Goal: Task Accomplishment & Management: Use online tool/utility

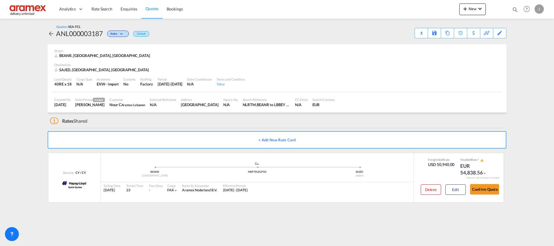
click at [152, 8] on span "Quotes" at bounding box center [152, 8] width 13 height 5
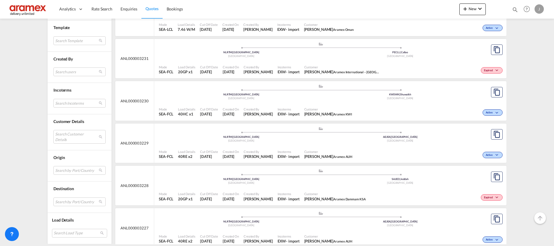
scroll to position [610, 0]
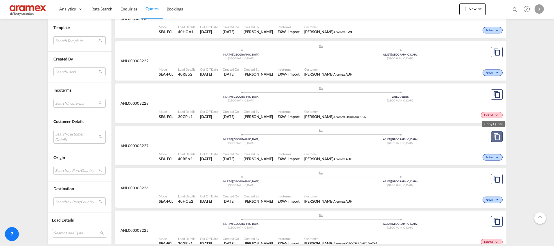
click at [494, 137] on md-icon "assets/icons/custom/copyQuote.svg" at bounding box center [497, 136] width 7 height 7
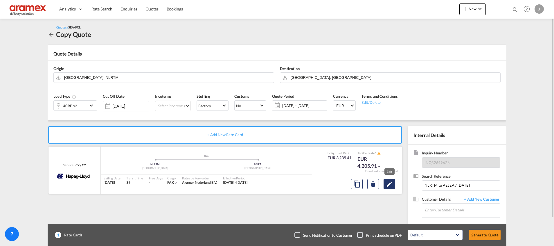
click at [392, 185] on md-icon "Edit" at bounding box center [389, 183] width 7 height 7
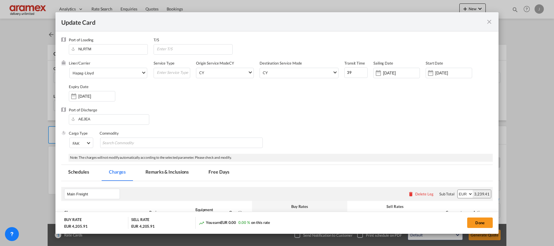
click at [493, 22] on md-icon "icon-close fg-AAA8AD m-0 pointer" at bounding box center [489, 21] width 7 height 7
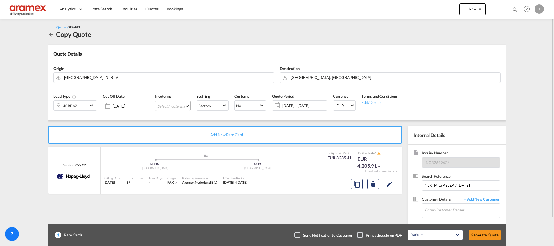
click at [167, 103] on md-select "Select Incoterms FCA - import Free Carrier CIP - export Carriage and Insurance …" at bounding box center [173, 106] width 36 height 10
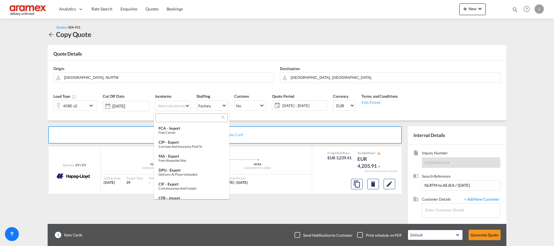
click at [185, 119] on input "search" at bounding box center [189, 117] width 65 height 5
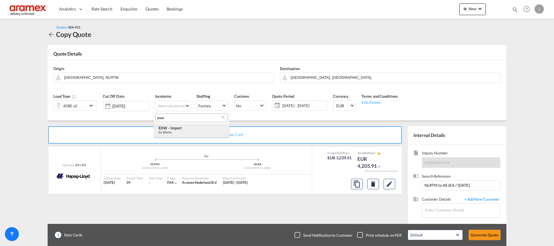
type input "exw"
click at [187, 128] on div "EXW - import" at bounding box center [192, 128] width 66 height 5
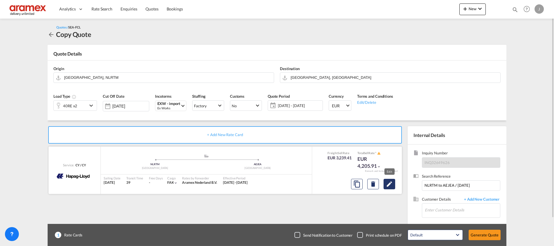
click at [391, 183] on md-icon "Edit" at bounding box center [389, 183] width 7 height 7
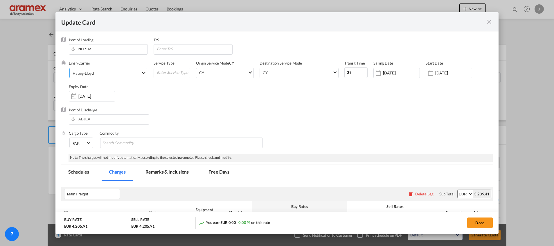
click at [105, 74] on span "Hapag-Lloyd" at bounding box center [107, 73] width 69 height 5
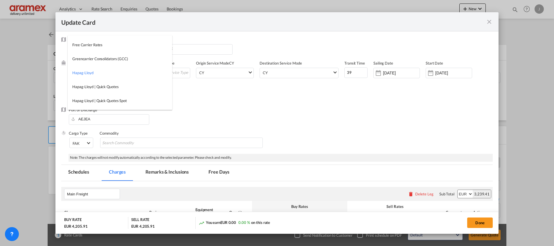
type md-option "12"
type md-option "2"
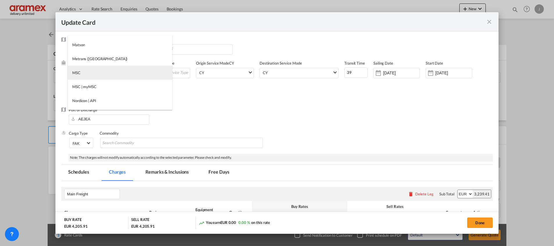
type md-option "41"
click at [101, 74] on md-option "MSC" at bounding box center [120, 73] width 105 height 14
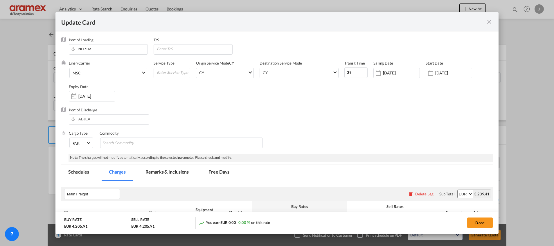
click at [286, 96] on div "Liner/Carrier MSC Service Type Origin Service Mode [GEOGRAPHIC_DATA] [GEOGRAPHI…" at bounding box center [281, 83] width 424 height 46
drag, startPoint x: 355, startPoint y: 72, endPoint x: 325, endPoint y: 74, distance: 30.0
click at [345, 75] on input "38" at bounding box center [356, 72] width 23 height 10
drag, startPoint x: 347, startPoint y: 71, endPoint x: 333, endPoint y: 76, distance: 14.5
click at [333, 76] on div "Liner/Carrier MSC Service Type Origin Service Mode [GEOGRAPHIC_DATA] [GEOGRAPHI…" at bounding box center [281, 83] width 424 height 46
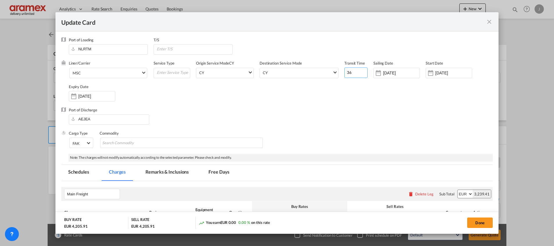
type input "36"
click at [368, 105] on div "Liner/Carrier MSC Service Type Origin Service Mode [GEOGRAPHIC_DATA] [GEOGRAPHI…" at bounding box center [281, 83] width 424 height 46
click at [402, 71] on input "[DATE]" at bounding box center [401, 73] width 37 height 5
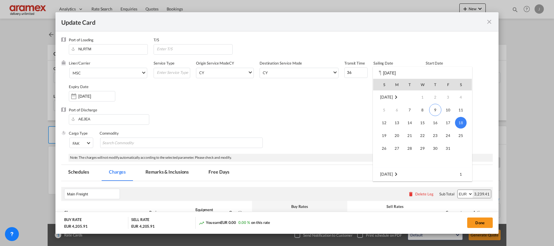
click at [407, 70] on div "S M T W T F S [DATE] 1 2 3 4 5 6 7 8 9 10 11 12 13 14 15 16 17 18 19 20 21 22 2…" at bounding box center [422, 124] width 99 height 114
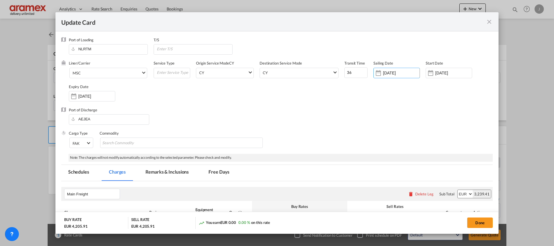
drag, startPoint x: 406, startPoint y: 73, endPoint x: 364, endPoint y: 74, distance: 42.4
click at [364, 74] on div "Liner/Carrier MSC Service Type Origin Service Mode [GEOGRAPHIC_DATA] [GEOGRAPHI…" at bounding box center [281, 83] width 424 height 46
click at [445, 71] on input "[DATE]" at bounding box center [452, 73] width 37 height 5
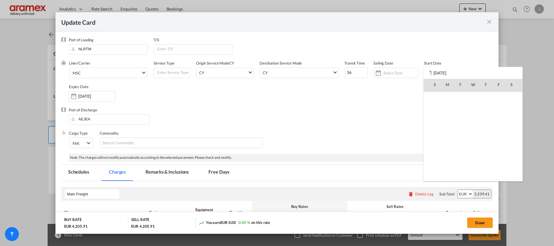
scroll to position [134689, 0]
click at [484, 108] on span "9" at bounding box center [486, 110] width 12 height 12
type input "[DATE]"
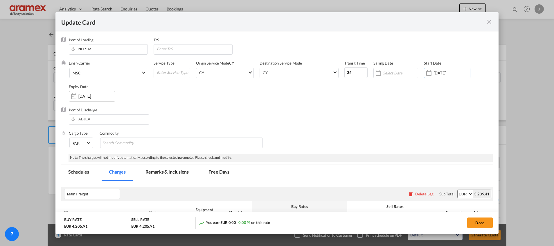
click at [85, 100] on div "[DATE]" at bounding box center [92, 96] width 46 height 10
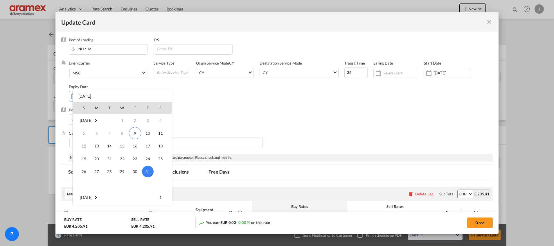
click at [105, 120] on td "[DATE]" at bounding box center [94, 120] width 43 height 13
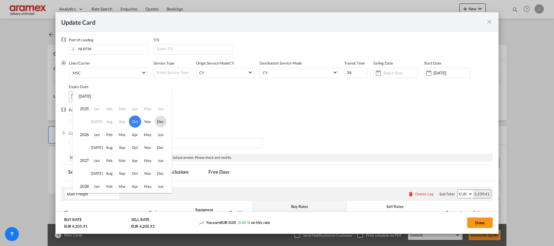
click at [158, 120] on span "Dec" at bounding box center [161, 122] width 12 height 12
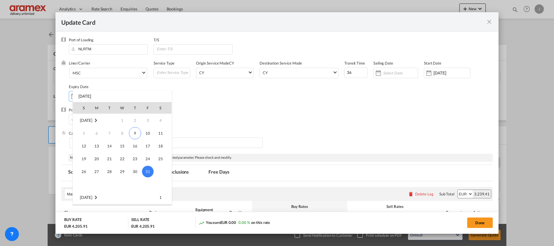
scroll to position [154, 0]
click at [122, 182] on span "31" at bounding box center [123, 184] width 12 height 12
type input "[DATE]"
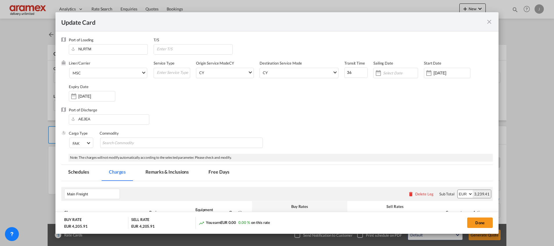
click at [353, 114] on div "Port of Discharge [GEOGRAPHIC_DATA]" at bounding box center [277, 118] width 432 height 23
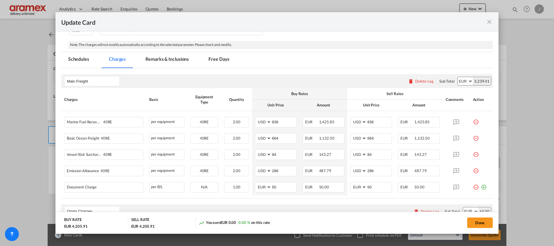
scroll to position [131, 0]
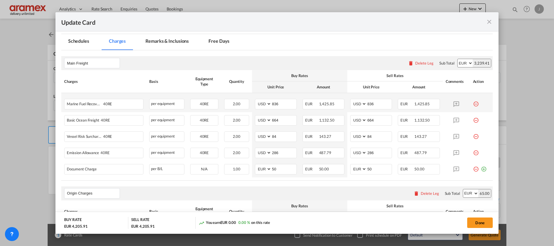
click at [473, 104] on md-icon "icon-minus-circle-outline red-400-fg" at bounding box center [476, 102] width 6 height 6
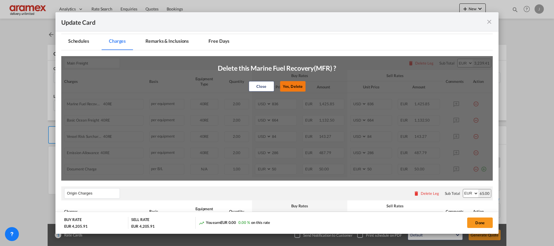
click at [297, 86] on button "Yes, Delete" at bounding box center [293, 86] width 26 height 10
type input "664"
type input "84"
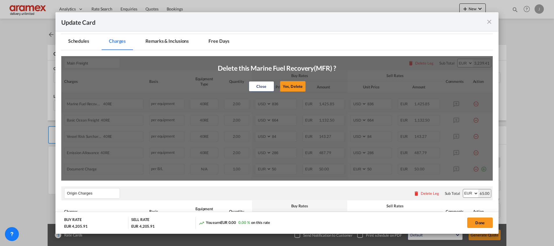
type input "286"
select select "string:EUR"
type input "50"
select select "string:EUR"
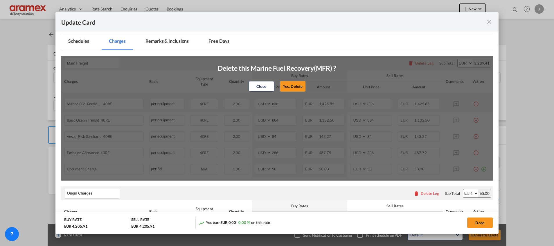
type input "50"
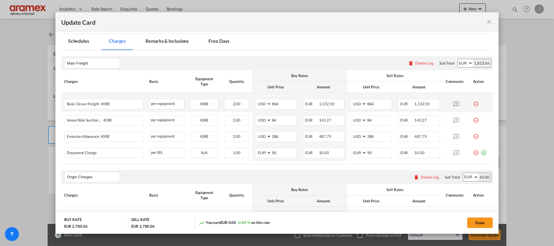
click at [473, 103] on md-icon "icon-minus-circle-outline red-400-fg" at bounding box center [476, 102] width 6 height 6
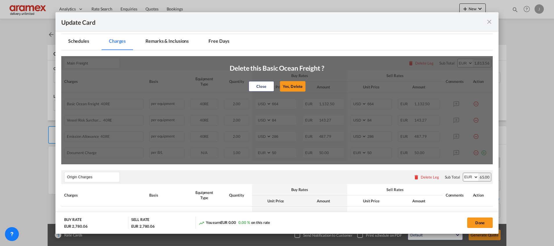
click at [292, 87] on button "Yes, Delete" at bounding box center [293, 86] width 26 height 10
type input "84"
type input "286"
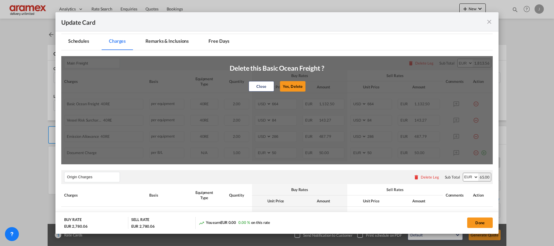
select select "string:EUR"
type input "50"
select select "string:EUR"
type input "50"
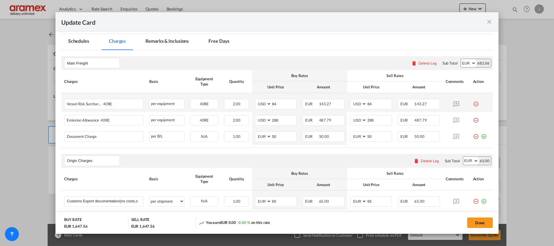
click at [473, 103] on md-icon "icon-minus-circle-outline red-400-fg" at bounding box center [476, 102] width 6 height 6
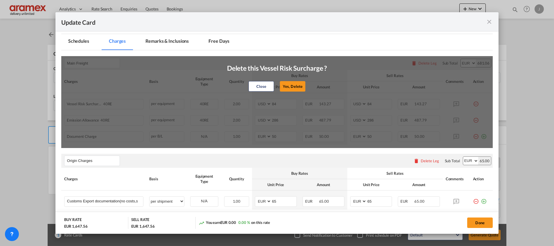
drag, startPoint x: 290, startPoint y: 85, endPoint x: 395, endPoint y: 85, distance: 105.2
click at [290, 85] on button "Yes, Delete" at bounding box center [293, 86] width 26 height 10
type input "286"
select select "string:EUR"
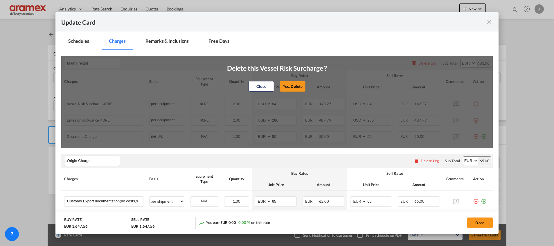
type input "50"
select select "string:EUR"
type input "50"
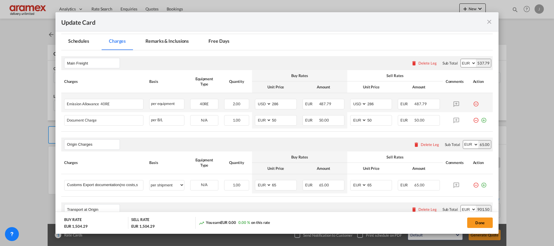
click at [473, 103] on md-icon "icon-minus-circle-outline red-400-fg" at bounding box center [476, 102] width 6 height 6
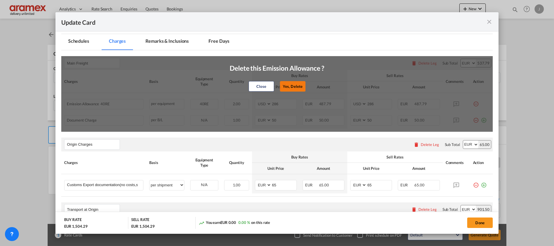
click at [291, 85] on button "Yes, Delete" at bounding box center [293, 86] width 26 height 10
select select "string:EUR"
type input "50"
select select "string:EUR"
type input "50"
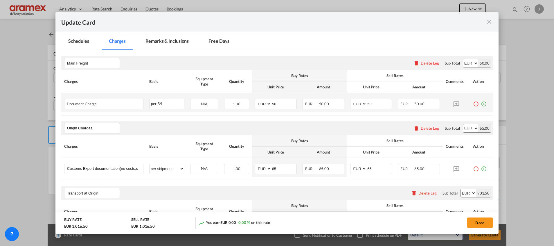
drag, startPoint x: 479, startPoint y: 103, endPoint x: 465, endPoint y: 104, distance: 14.3
click at [481, 103] on md-icon "icon-plus-circle-outline green-400-fg" at bounding box center [484, 102] width 6 height 6
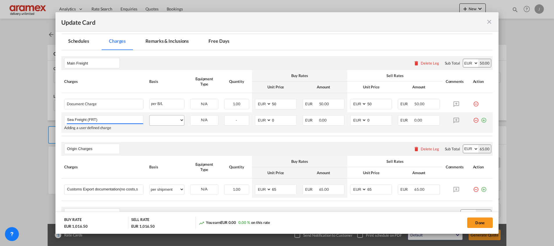
type input "Sea Freight (FRT)"
click at [168, 119] on select "per equipment per container per B/L per shipping bill per shipment % on freight…" at bounding box center [167, 119] width 35 height 9
select select "per equipment"
click at [150, 115] on select "per equipment per container per B/L per shipping bill per shipment % on freight…" at bounding box center [167, 119] width 35 height 9
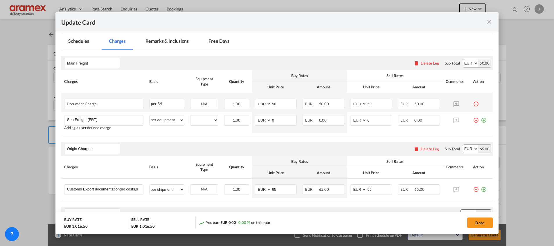
click at [473, 104] on md-icon "icon-minus-circle-outline red-400-fg" at bounding box center [476, 102] width 6 height 6
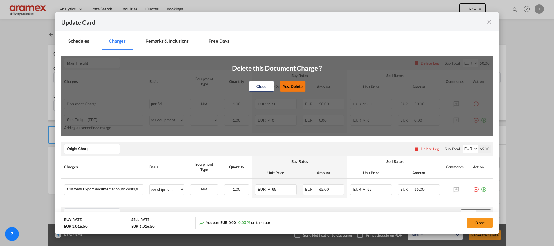
click at [295, 83] on button "Yes, Delete" at bounding box center [293, 86] width 26 height 10
type input "0"
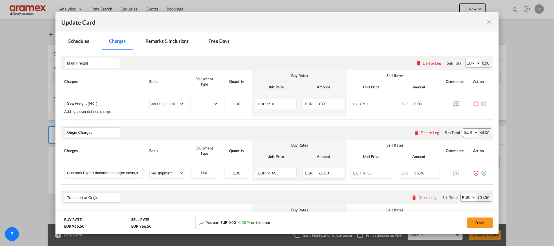
click at [466, 64] on select "AED AFN ALL AMD ANG AOA ARS AUD AWG AZN BAM BBD BDT BGN BHD BIF BMD BND [PERSON…" at bounding box center [473, 63] width 15 height 8
select select "string:USD"
click at [466, 59] on select "AED AFN ALL AMD ANG AOA ARS AUD AWG AZN BAM BBD BDT BGN BHD BIF BMD BND [PERSON…" at bounding box center [473, 63] width 15 height 8
click at [190, 105] on div "40RE" at bounding box center [204, 104] width 28 height 10
click at [203, 102] on select "40RE" at bounding box center [205, 104] width 28 height 8
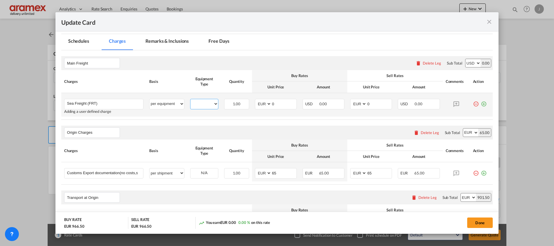
select select "40RE"
click at [191, 100] on select "40RE" at bounding box center [205, 104] width 28 height 8
click at [265, 104] on select "AED AFN ALL AMD ANG AOA ARS AUD AWG AZN BAM BBD BDT BGN BHD BIF BMD BND [PERSON…" at bounding box center [263, 104] width 15 height 8
select select "string:USD"
click at [256, 100] on select "AED AFN ALL AMD ANG AOA ARS AUD AWG AZN BAM BBD BDT BGN BHD BIF BMD BND [PERSON…" at bounding box center [263, 104] width 15 height 8
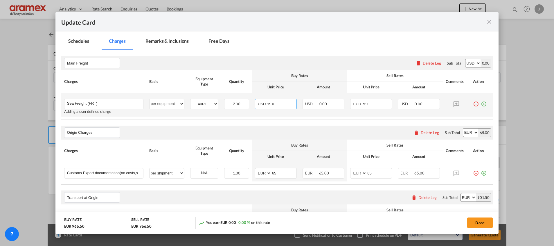
drag, startPoint x: 279, startPoint y: 102, endPoint x: 276, endPoint y: 94, distance: 8.0
click at [276, 94] on td "AED AFN ALL AMD ANG AOA ARS AUD AWG AZN BAM BBD BDT BGN BHD BIF BMD BND [PERSON…" at bounding box center [276, 105] width 48 height 24
click at [279, 104] on input "1400" at bounding box center [284, 103] width 25 height 9
type input "1400"
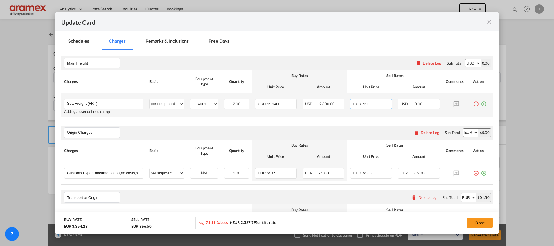
click at [357, 105] on select "AED AFN ALL AMD ANG AOA ARS AUD AWG AZN BAM BBD BDT BGN BHD BIF BMD BND [PERSON…" at bounding box center [359, 104] width 15 height 8
select select "string:USD"
click at [352, 100] on select "AED AFN ALL AMD ANG AOA ARS AUD AWG AZN BAM BBD BDT BGN BHD BIF BMD BND [PERSON…" at bounding box center [359, 104] width 15 height 8
drag, startPoint x: 362, startPoint y: 103, endPoint x: 342, endPoint y: 103, distance: 19.8
click at [342, 103] on tr "Sea Freight (FRT) Please Enter User Defined Charges Cannot Be Published Adding …" at bounding box center [277, 105] width 432 height 24
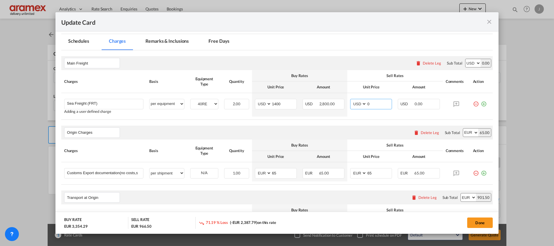
paste input "140"
type input "1400"
click at [350, 124] on rate-modification "Main Freight Please enter leg name Leg Name Already Exists Delete Leg Sub Total…" at bounding box center [277, 205] width 432 height 310
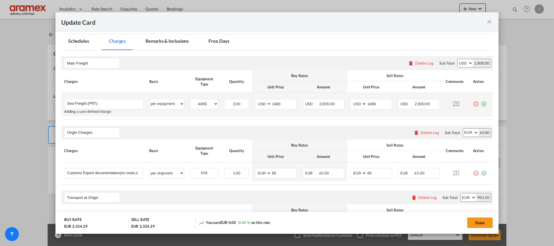
click at [481, 103] on md-icon "icon-plus-circle-outline green-400-fg" at bounding box center [484, 102] width 6 height 6
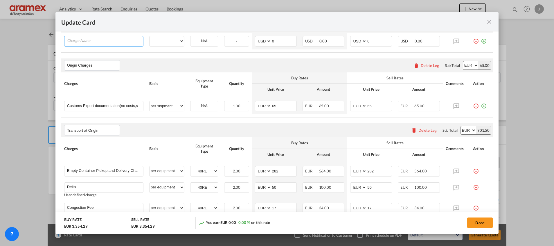
scroll to position [218, 0]
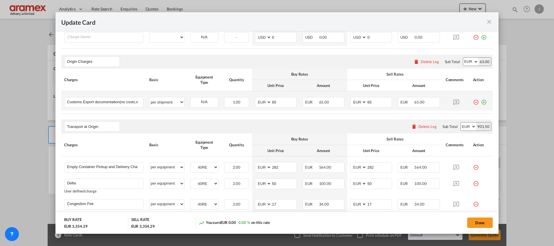
click at [481, 101] on md-icon "icon-plus-circle-outline green-400-fg" at bounding box center [484, 100] width 6 height 6
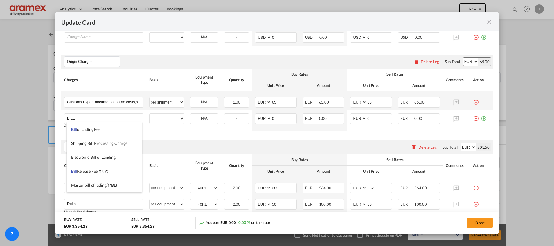
drag, startPoint x: 98, startPoint y: 127, endPoint x: 129, endPoint y: 132, distance: 31.2
click at [99, 126] on li "Bill of Lading Fee" at bounding box center [104, 129] width 75 height 14
type input "Bill of Lading Fee"
select select "per B/L"
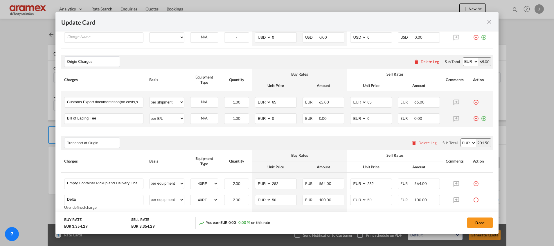
click at [481, 117] on md-icon "icon-plus-circle-outline green-400-fg" at bounding box center [484, 116] width 6 height 6
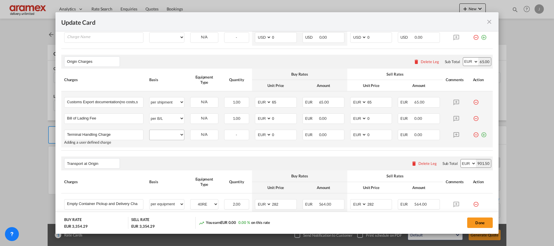
type input "Terminal Handling Charge"
click at [162, 136] on select "per equipment per container per B/L per shipping bill per shipment per pallet p…" at bounding box center [167, 134] width 35 height 9
select select "per equipment"
click at [150, 130] on select "per equipment per container per B/L per shipping bill per shipment per pallet p…" at bounding box center [167, 134] width 35 height 9
click at [200, 136] on select "40RE" at bounding box center [205, 135] width 28 height 8
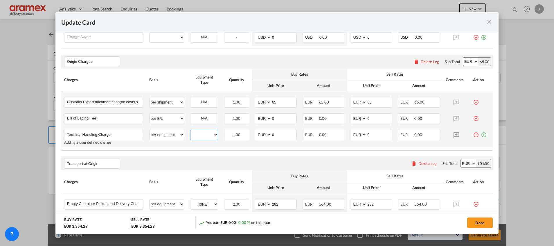
select select "40RE"
click at [191, 131] on select "40RE" at bounding box center [205, 135] width 28 height 8
drag, startPoint x: 278, startPoint y: 135, endPoint x: 255, endPoint y: 136, distance: 22.7
click at [255, 136] on md-input-container "AED AFN ALL AMD ANG AOA ARS AUD AWG AZN BAM BBD BDT BGN BHD BIF BMD BND BOB BRL…" at bounding box center [276, 135] width 42 height 10
type input "335"
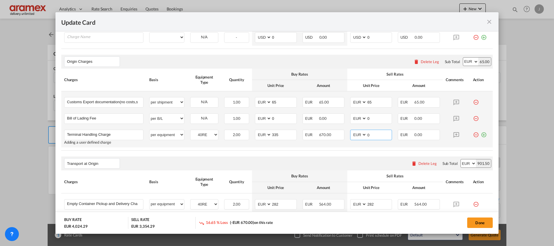
drag, startPoint x: 373, startPoint y: 134, endPoint x: 344, endPoint y: 137, distance: 29.8
click at [348, 137] on td "AED AFN ALL AMD ANG AOA ARS AUD AWG AZN BAM BBD BDT BGN BHD BIF BMD BND [PERSON…" at bounding box center [372, 137] width 48 height 21
type input "335"
click at [325, 148] on table "Charges Basis Equipment Type Quantity Buy Rates Sell Rates Comments Action Unit…" at bounding box center [277, 110] width 432 height 82
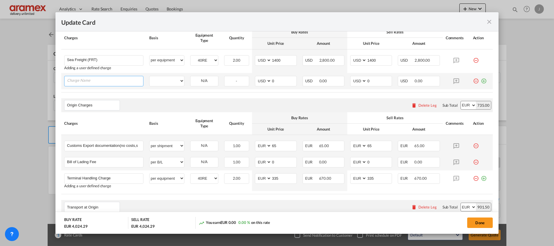
click at [95, 82] on input "Charge Name" at bounding box center [105, 80] width 76 height 9
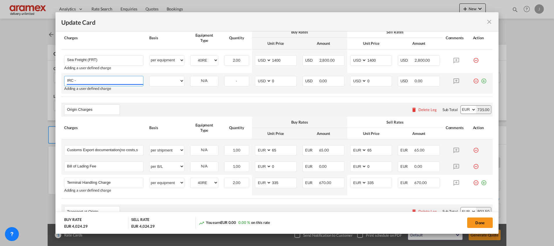
paste input "iReefer Pro: if applicable"
type input "IRC - iReefer Pro: if applicable"
click at [173, 80] on select "per equipment per container per B/L per shipping bill per shipment % on freight…" at bounding box center [167, 80] width 35 height 9
select select "per equipment"
click at [150, 76] on select "per equipment per container per B/L per shipping bill per shipment % on freight…" at bounding box center [167, 80] width 35 height 9
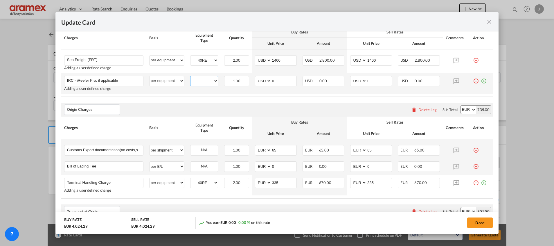
click at [207, 83] on select "40RE" at bounding box center [205, 81] width 28 height 8
select select "40RE"
click at [191, 77] on select "40RE" at bounding box center [205, 81] width 28 height 8
drag, startPoint x: 273, startPoint y: 83, endPoint x: 260, endPoint y: 86, distance: 13.2
click at [260, 86] on md-input-container "AED AFN ALL AMD ANG AOA ARS AUD AWG AZN BAM BBD BDT BGN BHD BIF BMD BND BOB BRL…" at bounding box center [276, 81] width 42 height 10
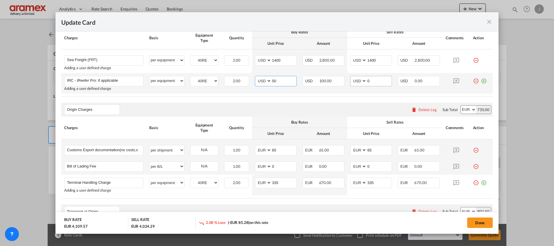
type input "50"
drag, startPoint x: 368, startPoint y: 78, endPoint x: 353, endPoint y: 78, distance: 14.2
click at [353, 78] on md-input-container "AED AFN ALL AMD ANG AOA ARS AUD AWG AZN BAM BBD BDT BGN BHD BIF BMD BND BOB BRL…" at bounding box center [371, 81] width 42 height 10
type input "50"
click at [481, 79] on md-icon "icon-plus-circle-outline green-400-fg" at bounding box center [484, 79] width 6 height 6
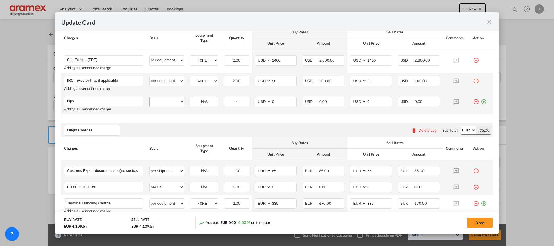
type input "Isps"
click at [168, 105] on select "per equipment per container per B/L per shipping bill per shipment % on freight…" at bounding box center [167, 101] width 35 height 9
select select "per equipment"
click at [150, 97] on select "per equipment per container per B/L per shipping bill per shipment % on freight…" at bounding box center [167, 101] width 35 height 9
click at [201, 101] on select "40RE" at bounding box center [205, 102] width 28 height 8
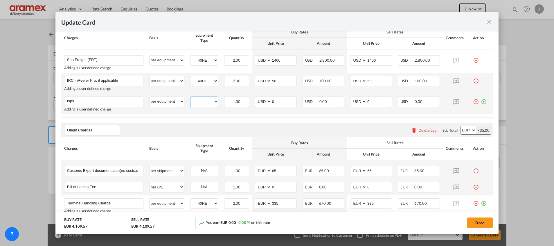
select select "40RE"
click at [191, 98] on select "40RE" at bounding box center [205, 102] width 28 height 8
drag, startPoint x: 274, startPoint y: 101, endPoint x: 264, endPoint y: 104, distance: 11.2
click at [265, 104] on md-input-container "AED AFN ALL AMD ANG AOA ARS AUD AWG AZN BAM BBD BDT BGN BHD BIF BMD BND BOB BRL…" at bounding box center [276, 101] width 42 height 10
type input "22"
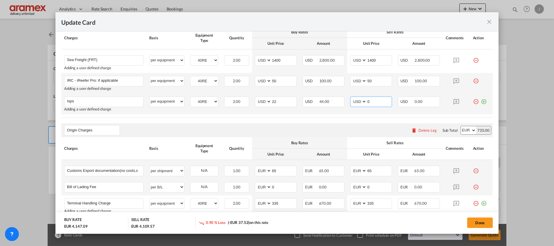
drag, startPoint x: 371, startPoint y: 98, endPoint x: 345, endPoint y: 101, distance: 27.0
click at [348, 101] on td "AED AFN ALL AMD ANG AOA ARS AUD AWG AZN BAM BBD BDT BGN BHD BIF BMD BND [PERSON…" at bounding box center [372, 104] width 48 height 21
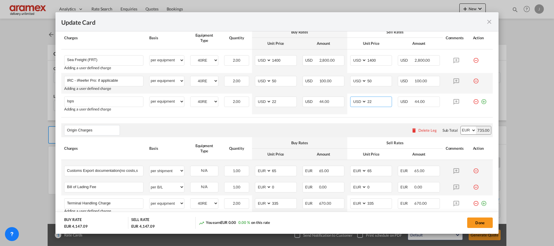
type input "22"
click at [296, 123] on rate-modification "Main Freight Please enter leg name Leg Name Already Exists Delete Leg Sub Total…" at bounding box center [277, 201] width 432 height 388
click at [80, 186] on input "Bill of Lading Fee" at bounding box center [105, 186] width 76 height 9
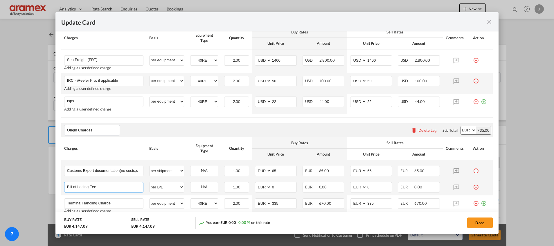
paste input "Documentation fee [DOC]"
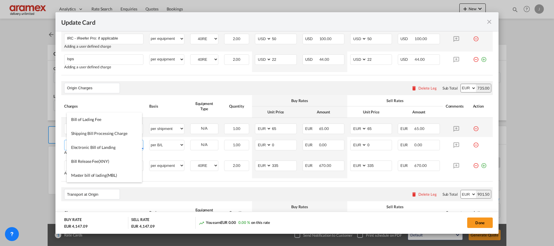
scroll to position [262, 0]
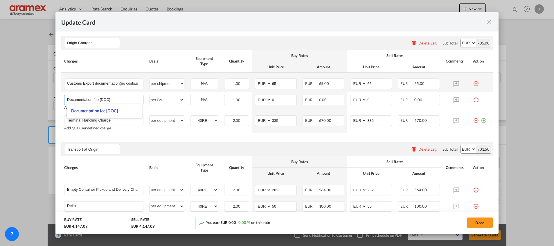
type input "Documentation fee [DOC]"
click at [218, 153] on div "Transport at Origin Please enter leg name Leg Name Already Exists Delete Leg Su…" at bounding box center [277, 149] width 432 height 14
drag, startPoint x: 289, startPoint y: 99, endPoint x: 253, endPoint y: 99, distance: 35.5
click at [255, 99] on md-input-container "AED AFN ALL AMD ANG AOA ARS AUD AWG AZN BAM BBD BDT BGN BHD BIF BMD BND BOB BRL…" at bounding box center [276, 100] width 42 height 10
type input "47"
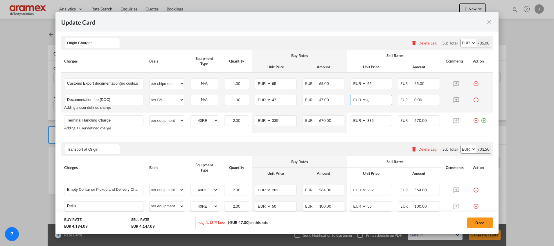
drag, startPoint x: 373, startPoint y: 97, endPoint x: 343, endPoint y: 97, distance: 30.5
click at [343, 97] on tr "Documentation fee [DOC] Please Enter User Defined Charges Cannot Be Published A…" at bounding box center [277, 102] width 432 height 21
type input "47"
click at [274, 149] on div "Transport at Origin Please enter leg name Leg Name Already Exists Delete Leg Su…" at bounding box center [277, 149] width 432 height 14
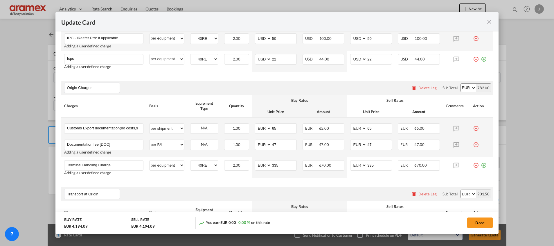
scroll to position [174, 0]
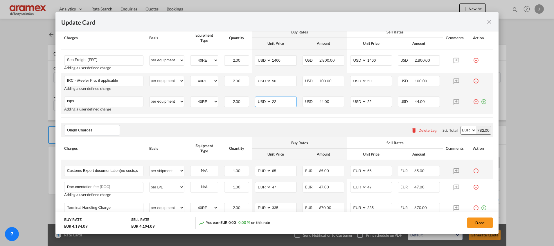
click at [261, 101] on select "AED AFN ALL AMD ANG AOA ARS AUD AWG AZN BAM BBD BDT BGN BHD BIF BMD BND [PERSON…" at bounding box center [263, 102] width 15 height 8
click at [256, 98] on select "AED AFN ALL AMD ANG AOA ARS AUD AWG AZN BAM BBD BDT BGN BHD BIF BMD BND [PERSON…" at bounding box center [263, 102] width 15 height 8
click at [261, 102] on select "AED AFN ALL AMD ANG AOA ARS AUD AWG AZN BAM BBD BDT BGN BHD BIF BMD BND [PERSON…" at bounding box center [263, 102] width 15 height 8
select select "string:EUR"
click at [256, 98] on select "AED AFN ALL AMD ANG AOA ARS AUD AWG AZN BAM BBD BDT BGN BHD BIF BMD BND [PERSON…" at bounding box center [263, 102] width 15 height 8
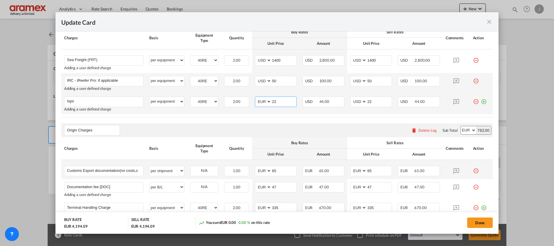
select select "string:EUR"
click at [360, 103] on select "AED AFN ALL AMD ANG AOA ARS AUD AWG AZN BAM BBD BDT BGN BHD BIF BMD BND [PERSON…" at bounding box center [359, 102] width 15 height 8
select select "string:EUR"
click at [352, 98] on select "AED AFN ALL AMD ANG AOA ARS AUD AWG AZN BAM BBD BDT BGN BHD BIF BMD BND [PERSON…" at bounding box center [359, 102] width 15 height 8
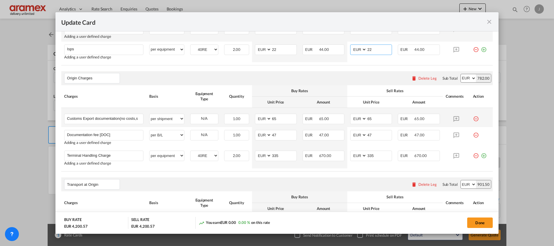
scroll to position [210, 0]
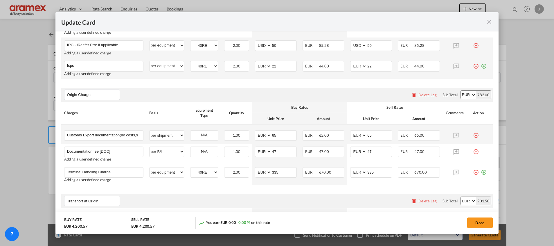
click at [473, 65] on md-icon "icon-minus-circle-outline red-400-fg" at bounding box center [476, 64] width 6 height 6
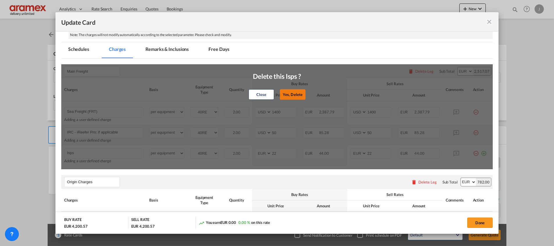
click at [291, 90] on button "Yes, Delete" at bounding box center [293, 94] width 26 height 10
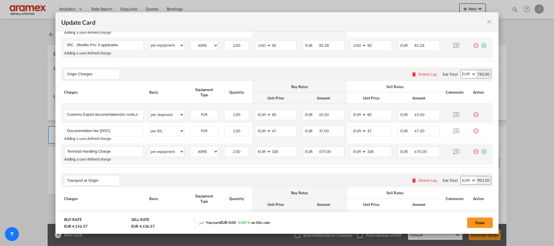
drag, startPoint x: 476, startPoint y: 151, endPoint x: 426, endPoint y: 158, distance: 50.5
click at [481, 151] on md-icon "icon-plus-circle-outline green-400-fg" at bounding box center [484, 149] width 6 height 6
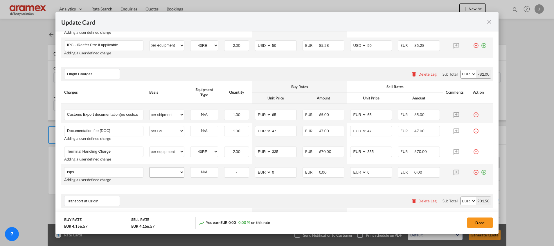
type input "Isps"
drag, startPoint x: 164, startPoint y: 171, endPoint x: 169, endPoint y: 171, distance: 4.7
click at [164, 171] on select "per equipment per container per B/L per shipping bill per shipment per pallet p…" at bounding box center [167, 171] width 35 height 9
select select "per equipment"
click at [150, 167] on select "per equipment per container per B/L per shipping bill per shipment per pallet p…" at bounding box center [167, 171] width 35 height 9
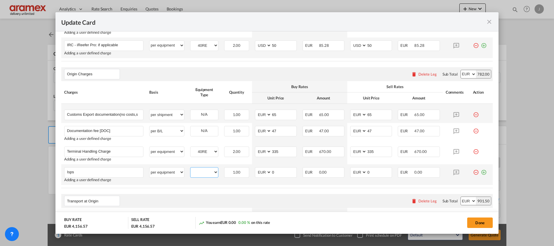
drag, startPoint x: 201, startPoint y: 171, endPoint x: 204, endPoint y: 175, distance: 5.6
click at [201, 171] on select "40RE" at bounding box center [205, 172] width 28 height 8
select select "40RE"
click at [191, 168] on select "40RE" at bounding box center [205, 172] width 28 height 8
drag, startPoint x: 267, startPoint y: 172, endPoint x: 258, endPoint y: 173, distance: 9.3
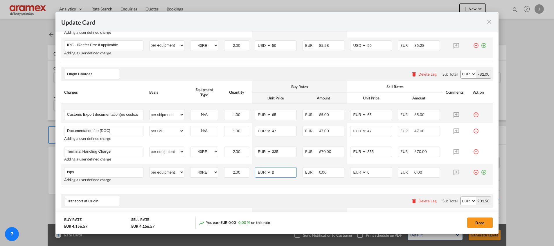
click at [258, 173] on md-input-container "AED AFN ALL AMD ANG AOA ARS AUD AWG AZN BAM BBD BDT BGN BHD BIF BMD BND BOB BRL…" at bounding box center [276, 172] width 42 height 10
type input "22"
drag, startPoint x: 363, startPoint y: 172, endPoint x: 355, endPoint y: 173, distance: 8.2
click at [355, 173] on md-input-container "AED AFN ALL AMD ANG AOA ARS AUD AWG AZN BAM BBD BDT BGN BHD BIF BMD BND BOB BRL…" at bounding box center [371, 172] width 42 height 10
type input "22"
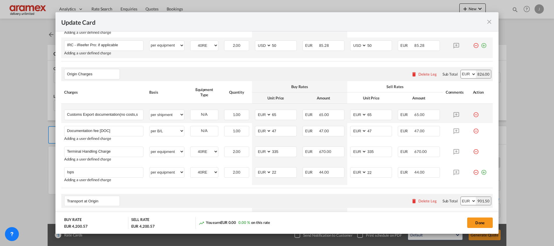
click at [311, 186] on table "Charges Basis Equipment Type Quantity Buy Rates Sell Rates Comments Action Unit…" at bounding box center [277, 134] width 432 height 107
click at [83, 44] on input "IRC - iReefer Pro: if applicable" at bounding box center [105, 45] width 76 height 9
click at [481, 171] on md-icon "icon-plus-circle-outline green-400-fg" at bounding box center [484, 170] width 6 height 6
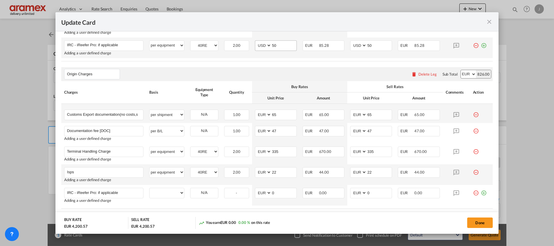
type input "IRC - iReefer Pro: if applicable"
click at [272, 46] on input "50" at bounding box center [284, 45] width 25 height 9
drag, startPoint x: 468, startPoint y: 44, endPoint x: 452, endPoint y: 47, distance: 16.5
click at [473, 44] on md-icon "icon-minus-circle-outline red-400-fg" at bounding box center [476, 43] width 6 height 6
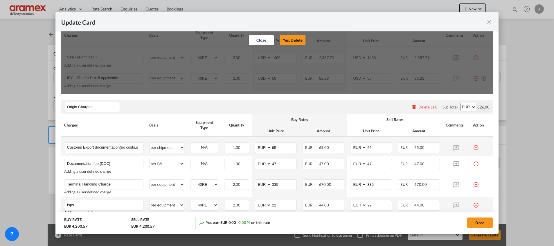
scroll to position [123, 0]
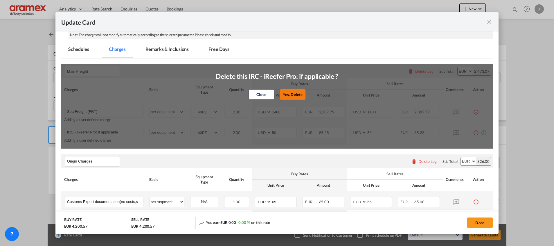
click at [284, 91] on button "Yes, Delete" at bounding box center [293, 94] width 26 height 10
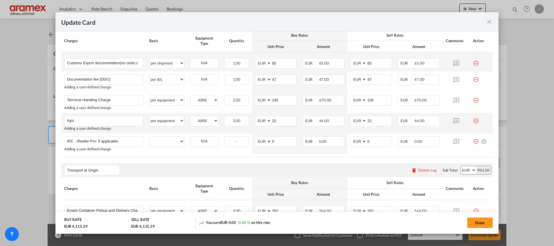
scroll to position [253, 0]
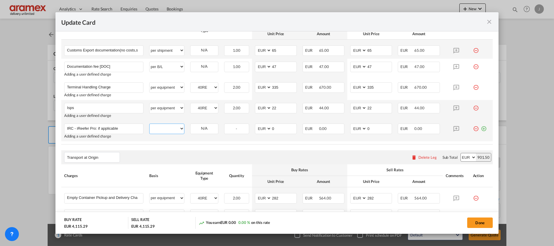
click at [168, 128] on select "per equipment per container per B/L per shipping bill per shipment per pallet p…" at bounding box center [167, 128] width 35 height 9
select select "per equipment"
click at [150, 124] on select "per equipment per container per B/L per shipping bill per shipment per pallet p…" at bounding box center [167, 128] width 35 height 9
drag, startPoint x: 200, startPoint y: 127, endPoint x: 201, endPoint y: 130, distance: 3.4
click at [200, 127] on select "40RE" at bounding box center [205, 129] width 28 height 8
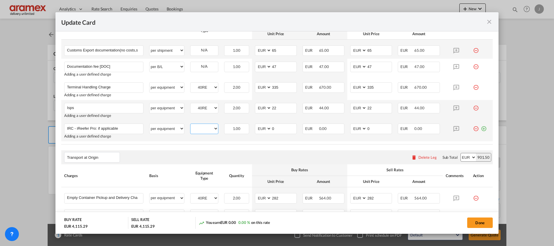
select select "40RE"
click at [191, 125] on select "40RE" at bounding box center [205, 129] width 28 height 8
drag, startPoint x: 275, startPoint y: 127, endPoint x: 263, endPoint y: 127, distance: 12.8
click at [263, 127] on md-input-container "AED AFN ALL AMD ANG AOA ARS AUD AWG AZN BAM BBD BDT BGN BHD BIF BMD BND BOB BRL…" at bounding box center [276, 129] width 42 height 10
type input "50"
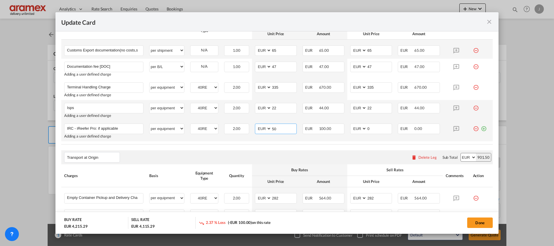
click at [261, 130] on select "AED AFN ALL AMD ANG AOA ARS AUD AWG AZN BAM BBD BDT BGN BHD BIF BMD BND [PERSON…" at bounding box center [263, 129] width 15 height 8
select select "string:USD"
click at [256, 125] on select "AED AFN ALL AMD ANG AOA ARS AUD AWG AZN BAM BBD BDT BGN BHD BIF BMD BND [PERSON…" at bounding box center [263, 129] width 15 height 8
click at [354, 130] on select "AED AFN ALL AMD ANG AOA ARS AUD AWG AZN BAM BBD BDT BGN BHD BIF BMD BND [PERSON…" at bounding box center [359, 129] width 15 height 8
select select "string:USD"
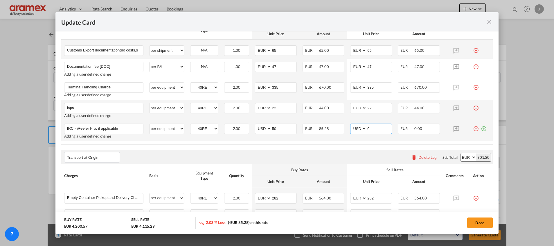
click at [352, 125] on select "AED AFN ALL AMD ANG AOA ARS AUD AWG AZN BAM BBD BDT BGN BHD BIF BMD BND [PERSON…" at bounding box center [359, 129] width 15 height 8
drag, startPoint x: 371, startPoint y: 125, endPoint x: 355, endPoint y: 124, distance: 16.3
click at [355, 124] on md-input-container "AED AFN ALL AMD ANG AOA ARS AUD AWG AZN BAM BBD BDT BGN BHD BIF BMD BND BOB BRL…" at bounding box center [371, 129] width 42 height 10
type input "50"
click at [336, 150] on rate-modification "Main Freight Please enter leg name Leg Name Already Exists Delete Leg Sub Total…" at bounding box center [277, 124] width 432 height 393
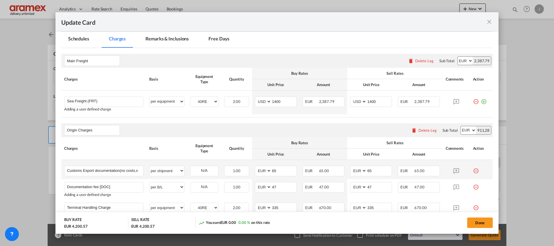
scroll to position [123, 0]
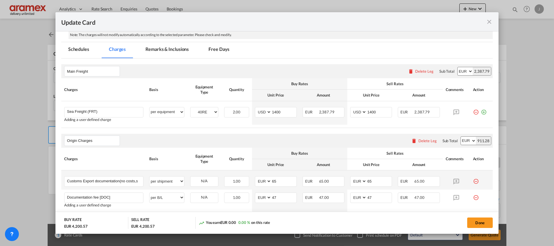
click at [481, 110] on md-icon "icon-plus-circle-outline green-400-fg" at bounding box center [484, 110] width 6 height 6
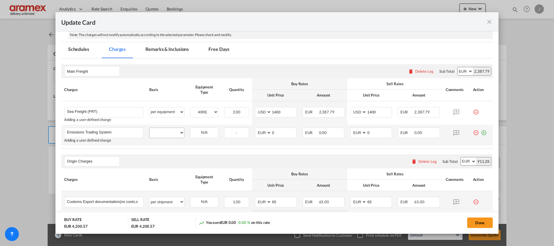
type input "Emissions Trading System"
click at [160, 131] on select "per equipment per container per B/L per shipping bill per shipment % on freight…" at bounding box center [167, 132] width 35 height 9
select select "per equipment"
click at [150, 128] on select "per equipment per container per B/L per shipping bill per shipment % on freight…" at bounding box center [167, 132] width 35 height 9
drag, startPoint x: 203, startPoint y: 130, endPoint x: 204, endPoint y: 133, distance: 3.5
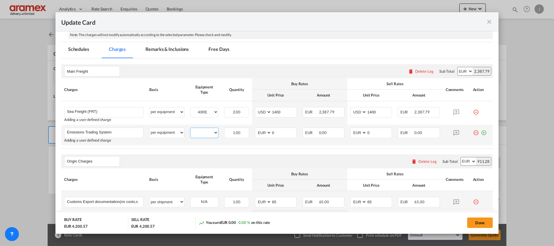
click at [203, 130] on select "40RE" at bounding box center [205, 133] width 28 height 8
select select "40RE"
click at [191, 129] on select "40RE" at bounding box center [205, 133] width 28 height 8
drag, startPoint x: 264, startPoint y: 135, endPoint x: 277, endPoint y: 138, distance: 13.6
click at [264, 136] on md-input-container "AED AFN ALL AMD ANG AOA ARS AUD AWG AZN BAM BBD BDT BGN BHD BIF BMD BND BOB BRL…" at bounding box center [276, 133] width 42 height 10
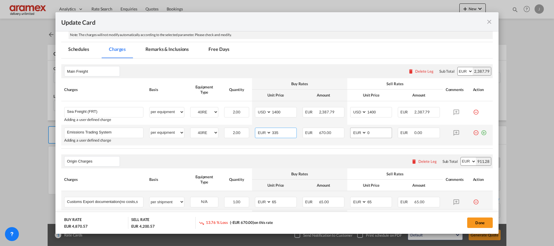
type input "335"
drag, startPoint x: 361, startPoint y: 131, endPoint x: 356, endPoint y: 132, distance: 5.5
click at [356, 132] on md-input-container "AED AFN ALL AMD ANG AOA ARS AUD AWG AZN BAM BBD BDT BGN BHD BIF BMD BND BOB BRL…" at bounding box center [371, 133] width 42 height 10
type input "335"
click at [325, 148] on table "Charges Basis Equipment Type Quantity Buy Rates Sell Rates Comments Action Unit…" at bounding box center [277, 113] width 432 height 70
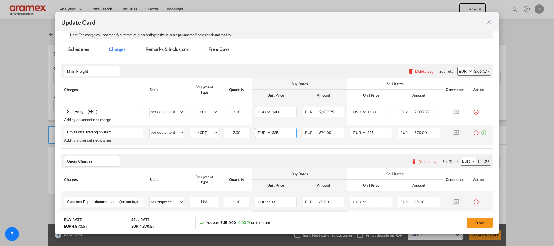
drag, startPoint x: 281, startPoint y: 134, endPoint x: 258, endPoint y: 133, distance: 23.0
click at [258, 133] on md-input-container "AED AFN ALL AMD ANG AOA ARS AUD AWG AZN BAM BBD BDT BGN BHD BIF BMD BND [PERSON…" at bounding box center [276, 133] width 42 height 10
type input "94"
click at [257, 144] on td "AED AFN ALL AMD ANG AOA ARS AUD AWG AZN BAM BBD BDT BGN BHD BIF BMD BND [PERSON…" at bounding box center [276, 135] width 48 height 21
click at [275, 129] on input "94" at bounding box center [284, 132] width 25 height 9
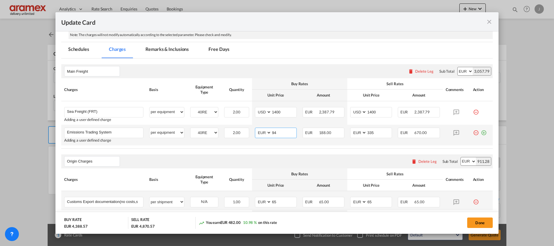
click at [275, 129] on input "94" at bounding box center [284, 132] width 25 height 9
click at [265, 148] on table "Charges Basis Equipment Type Quantity Buy Rates Sell Rates Comments Action Unit…" at bounding box center [277, 113] width 432 height 70
drag, startPoint x: 362, startPoint y: 132, endPoint x: 346, endPoint y: 130, distance: 15.8
click at [350, 132] on md-input-container "AED AFN ALL AMD ANG AOA ARS AUD AWG AZN BAM BBD BDT BGN BHD BIF BMD BND [PERSON…" at bounding box center [371, 133] width 42 height 10
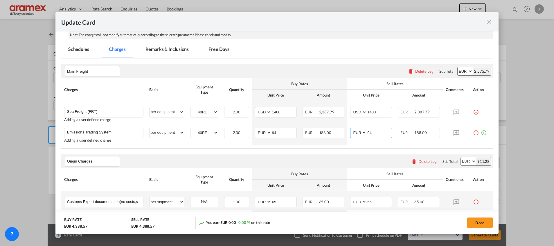
type input "94"
click at [328, 148] on table "Charges Basis Equipment Type Quantity Buy Rates Sell Rates Comments Action Unit…" at bounding box center [277, 113] width 432 height 70
click at [481, 131] on md-icon "icon-plus-circle-outline green-400-fg" at bounding box center [484, 131] width 6 height 6
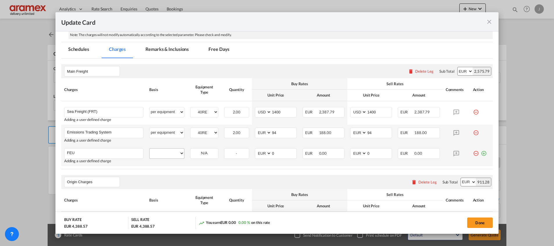
type input "FEU"
click at [164, 151] on select "per equipment per container per B/L per shipping bill per shipment % on freight…" at bounding box center [167, 152] width 35 height 9
select select "per equipment"
click at [150, 148] on select "per equipment per container per B/L per shipping bill per shipment % on freight…" at bounding box center [167, 152] width 35 height 9
drag, startPoint x: 205, startPoint y: 153, endPoint x: 205, endPoint y: 157, distance: 4.4
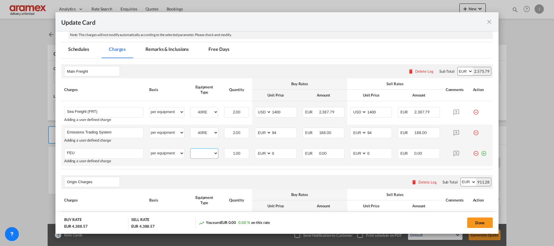
click at [205, 153] on select "40RE" at bounding box center [205, 153] width 28 height 8
select select "40RE"
click at [191, 149] on select "40RE" at bounding box center [205, 153] width 28 height 8
drag, startPoint x: 261, startPoint y: 153, endPoint x: 271, endPoint y: 158, distance: 11.2
click at [259, 153] on md-input-container "AED AFN ALL AMD ANG AOA ARS AUD AWG AZN BAM BBD BDT BGN BHD BIF BMD BND BOB BRL…" at bounding box center [276, 153] width 42 height 10
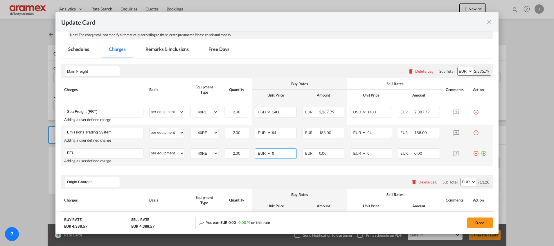
type input "4"
type input "30"
drag, startPoint x: 368, startPoint y: 151, endPoint x: 346, endPoint y: 153, distance: 21.9
click at [350, 153] on md-input-container "AED AFN ALL AMD ANG AOA ARS AUD AWG AZN BAM BBD BDT BGN BHD BIF BMD BND BOB BRL…" at bounding box center [371, 153] width 42 height 10
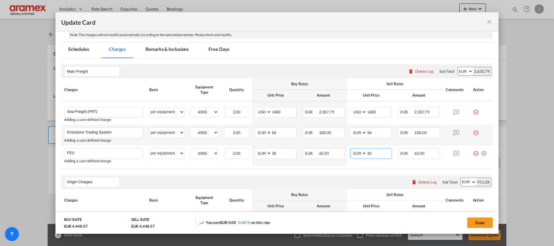
type input "30"
click at [381, 176] on div "Origin Charges Please enter leg name Leg Name Already Exists Delete Leg Sub Tot…" at bounding box center [277, 182] width 432 height 14
click at [156, 45] on md-tab-item "Remarks & Inclusions" at bounding box center [167, 50] width 57 height 16
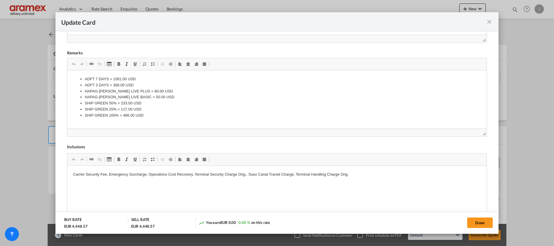
scroll to position [253, 0]
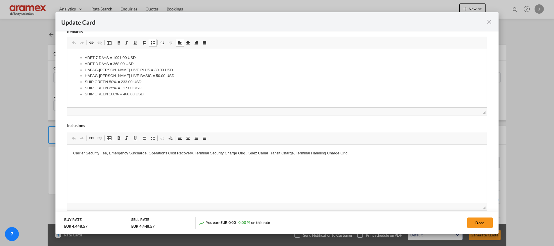
click at [144, 92] on li "SHIP GREEN 100% = 466.00 USD" at bounding box center [277, 94] width 385 height 6
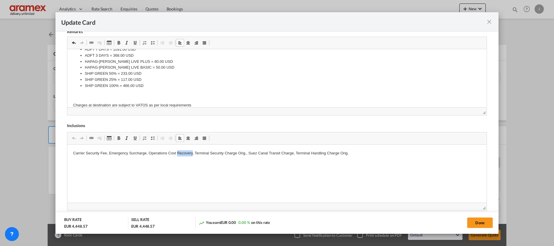
click at [185, 152] on p "Carrier Security Fee, Emergency Surcharge, Operations Cost Recovery, Terminal S…" at bounding box center [277, 153] width 408 height 6
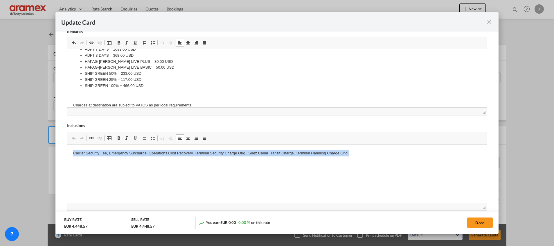
click at [184, 153] on p "Carrier Security Fee, Emergency Surcharge, Operations Cost Recovery, Terminal S…" at bounding box center [277, 153] width 408 height 6
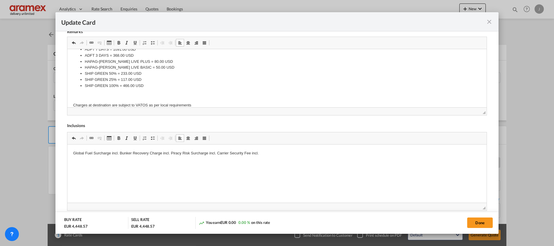
click at [114, 152] on p "Global Fuel Surcharge incl. Bunker Recovery Charge incl. Piracy Risk Surcharge …" at bounding box center [277, 153] width 408 height 6
click at [160, 152] on p "Global Fuel Surcharge . Bunker Recovery Charge incl. Piracy Risk Surcharge incl…" at bounding box center [277, 153] width 408 height 6
click at [202, 152] on p "Global Fuel Surcharge . Bunker Recovery Charge . Piracy Risk Surcharge incl. Ca…" at bounding box center [277, 153] width 408 height 6
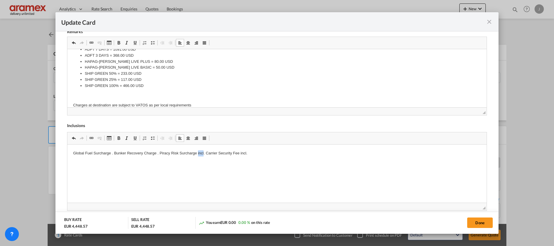
click at [202, 152] on p "Global Fuel Surcharge . Bunker Recovery Charge . Piracy Risk Surcharge incl. Ca…" at bounding box center [277, 153] width 408 height 6
click at [237, 151] on p "Global Fuel Surcharge . Bunker Recovery Charge . Piracy Risk Surcharge . Carrie…" at bounding box center [277, 153] width 408 height 6
click at [69, 153] on html "Global Fuel Surcharge . Bunker Recovery Charge . Piracy Risk Surcharge . Carrie…" at bounding box center [277, 153] width 420 height 18
click at [211, 162] on html "incl of Global Fuel Surcharge . Bunker Recovery Charge . Piracy Risk Surcharge …" at bounding box center [277, 153] width 420 height 18
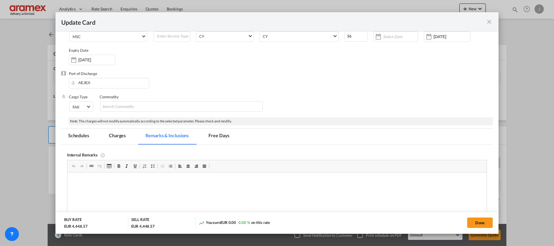
scroll to position [35, 0]
click at [477, 219] on button "Done" at bounding box center [481, 222] width 26 height 10
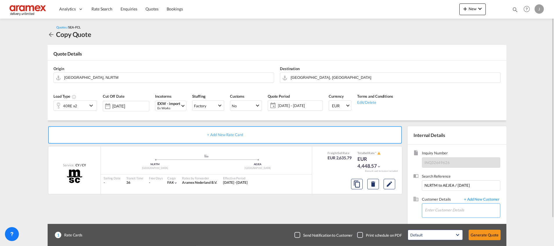
click at [445, 209] on input "Enter Customer Details" at bounding box center [462, 209] width 75 height 13
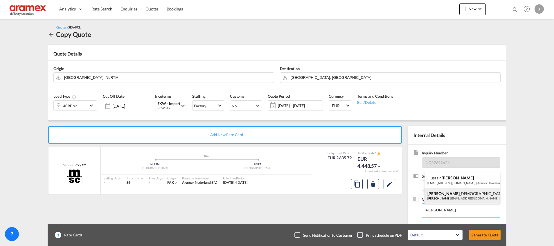
click at [458, 195] on div "[PERSON_NAME] [PERSON_NAME] [PERSON_NAME][EMAIL_ADDRESS][DOMAIN_NAME] | Aramex …" at bounding box center [463, 196] width 76 height 16
type input "Aramex AUH, [PERSON_NAME], [EMAIL_ADDRESS][DOMAIN_NAME]"
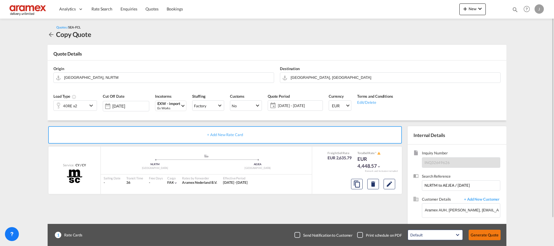
click at [482, 232] on button "Generate Quote" at bounding box center [485, 235] width 32 height 10
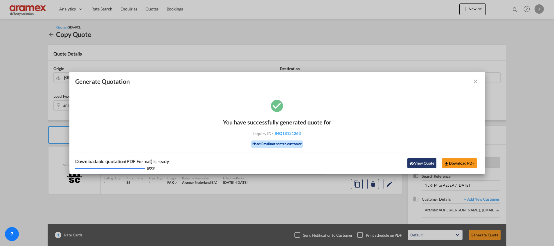
click at [425, 163] on button "View Quote" at bounding box center [422, 163] width 29 height 10
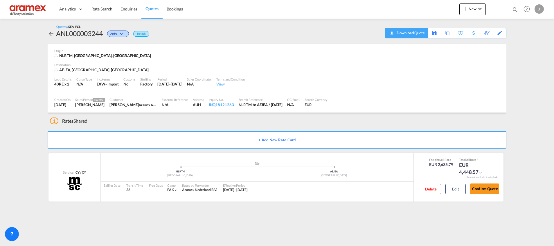
click at [421, 33] on div "Download Quote" at bounding box center [411, 32] width 30 height 9
click at [499, 35] on div "Edit" at bounding box center [500, 33] width 7 height 10
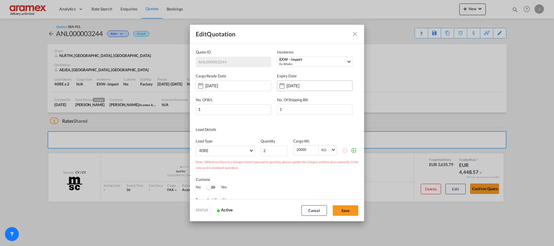
click at [312, 86] on input "[DATE]" at bounding box center [305, 85] width 37 height 5
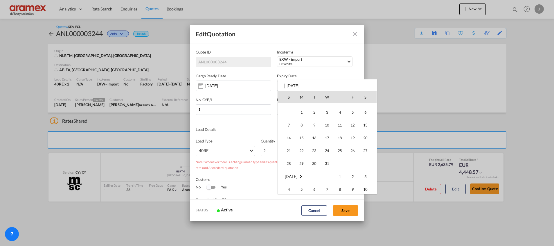
scroll to position [174, 0]
click at [328, 155] on span "31" at bounding box center [328, 153] width 12 height 12
type input "[DATE]"
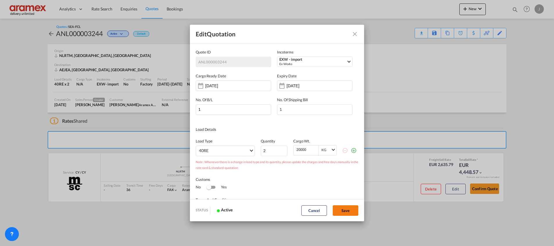
click at [355, 210] on button "Save" at bounding box center [346, 210] width 26 height 10
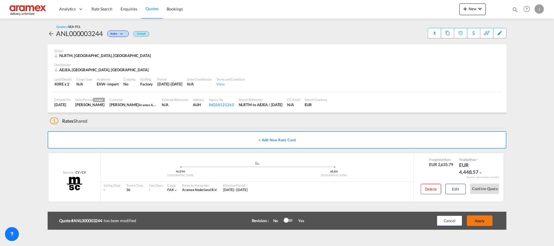
click at [482, 219] on button "Apply" at bounding box center [480, 220] width 26 height 10
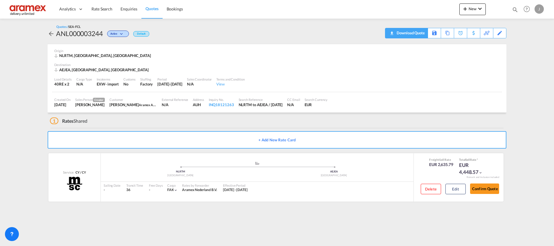
click at [408, 32] on div "Download Quote" at bounding box center [411, 32] width 30 height 9
